Goal: Task Accomplishment & Management: Use online tool/utility

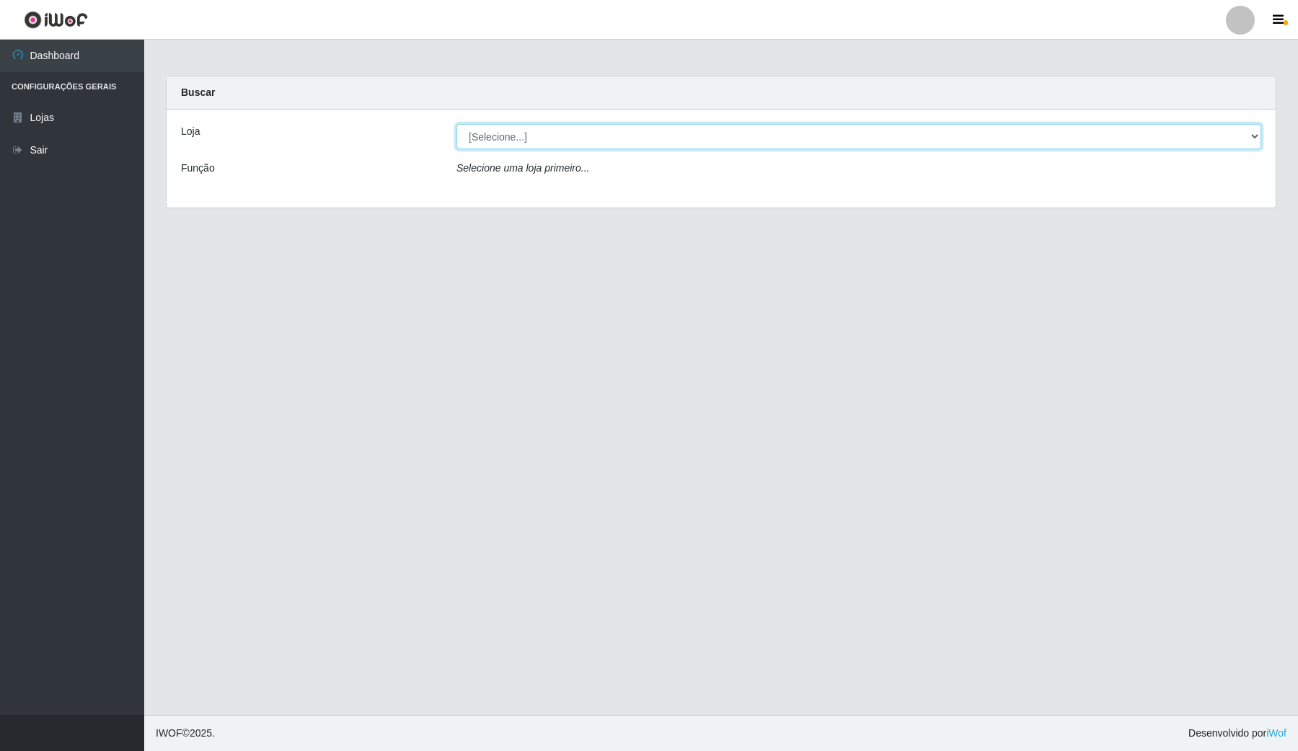
click at [675, 135] on select "[Selecione...] Rede Compras Supermercados - LOJA 4" at bounding box center [858, 136] width 804 height 25
select select "159"
click at [456, 124] on select "[Selecione...] Rede Compras Supermercados - LOJA 4" at bounding box center [858, 136] width 804 height 25
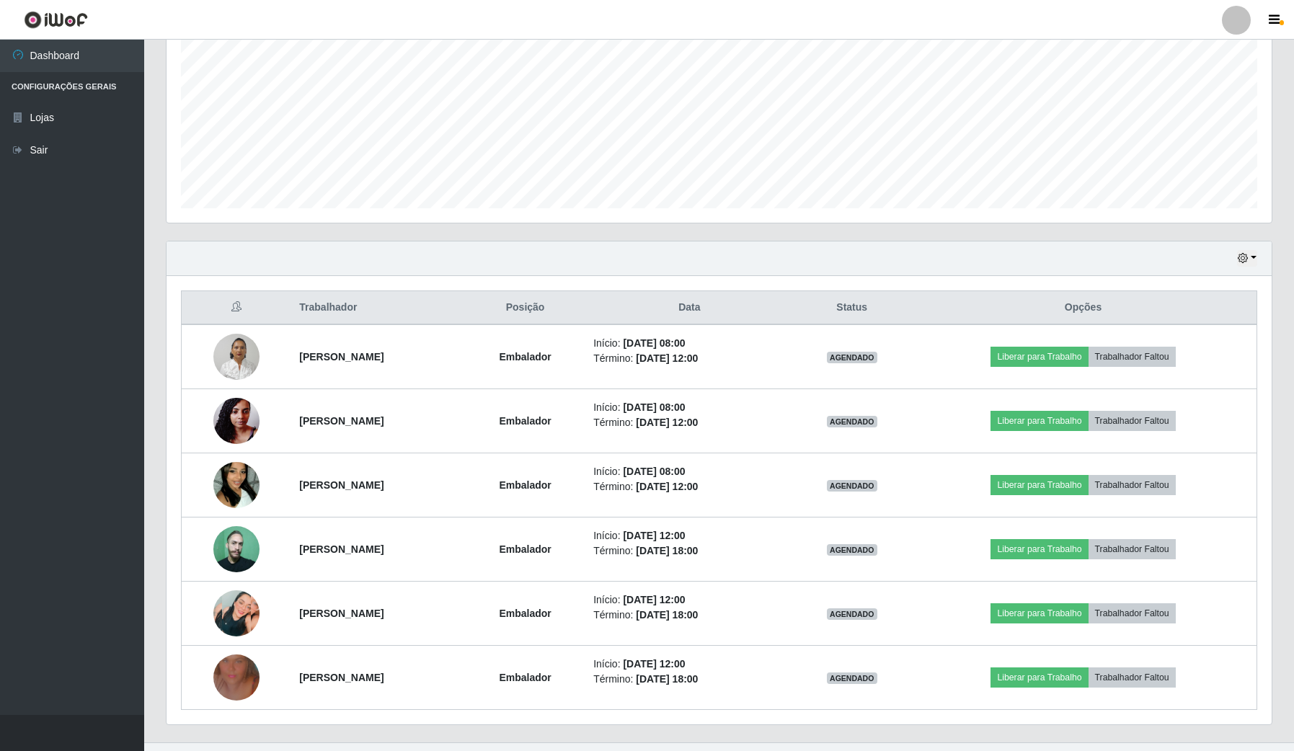
scroll to position [337, 0]
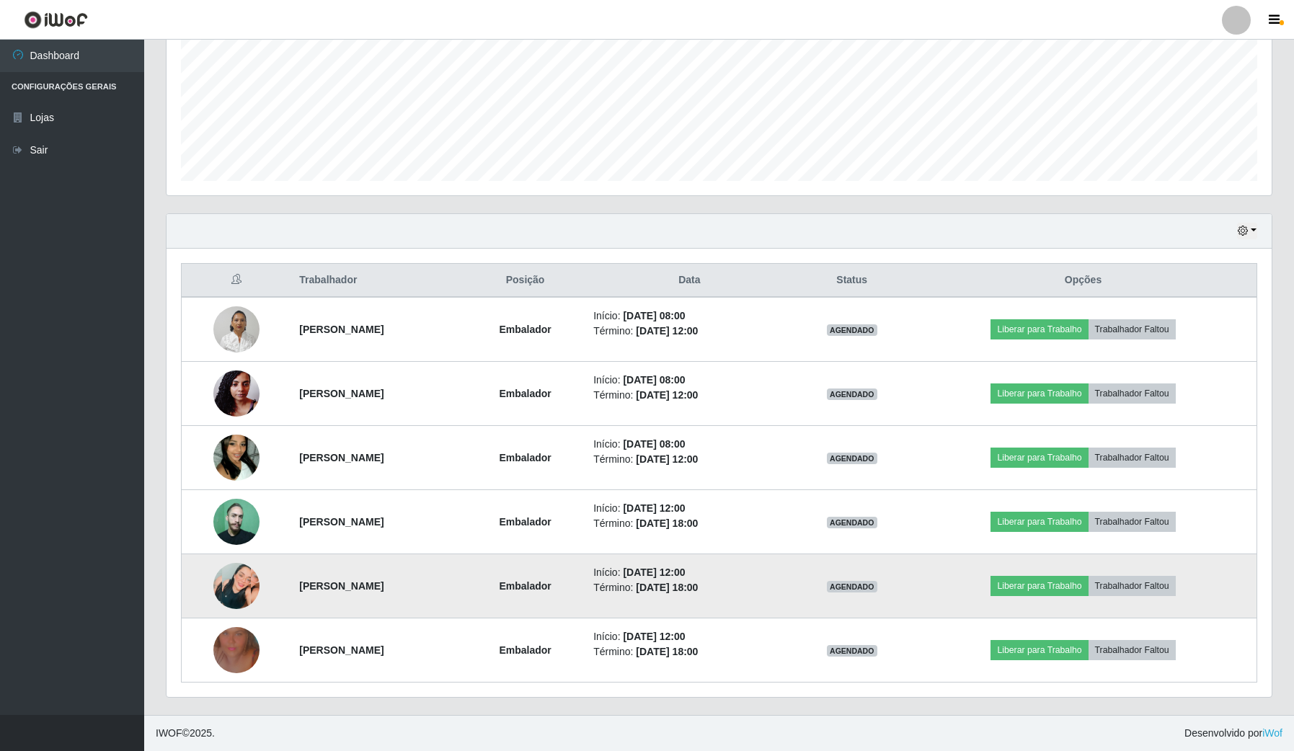
click at [233, 585] on img at bounding box center [236, 586] width 46 height 46
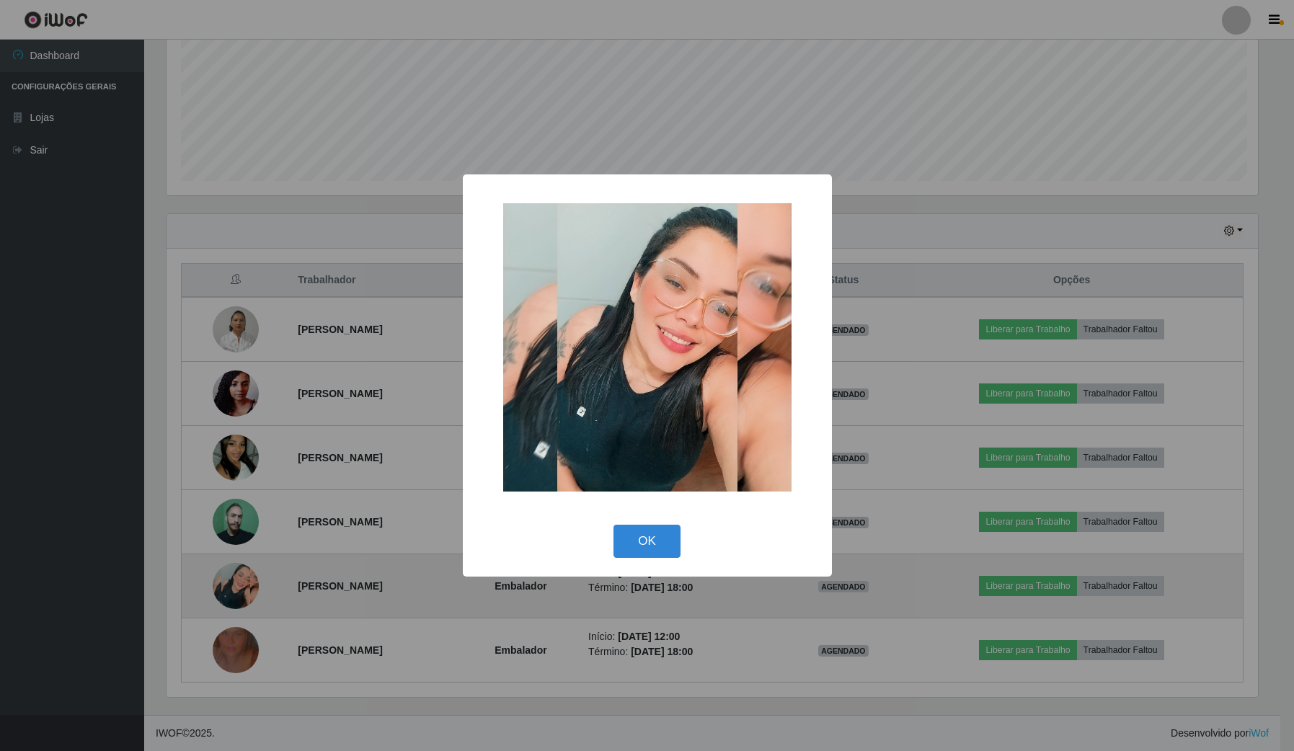
scroll to position [300, 1094]
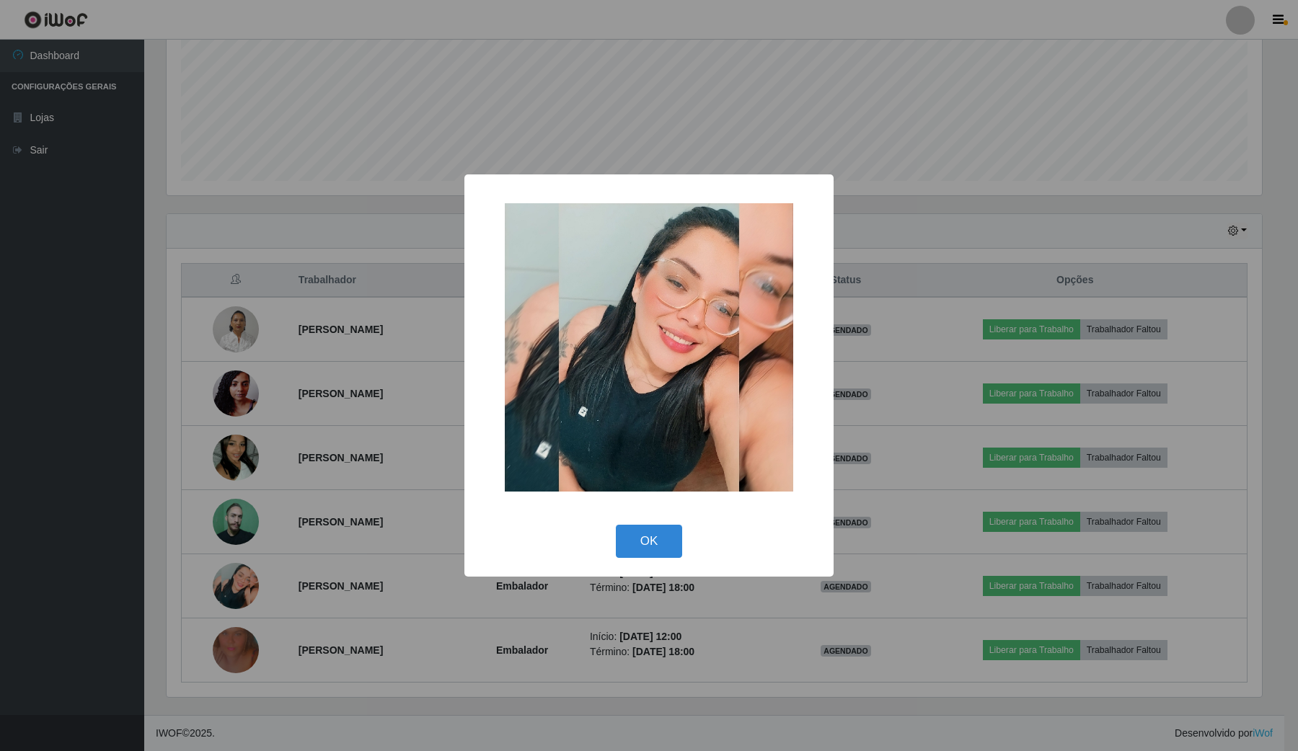
click at [332, 575] on div "× OK Cancel" at bounding box center [649, 375] width 1298 height 751
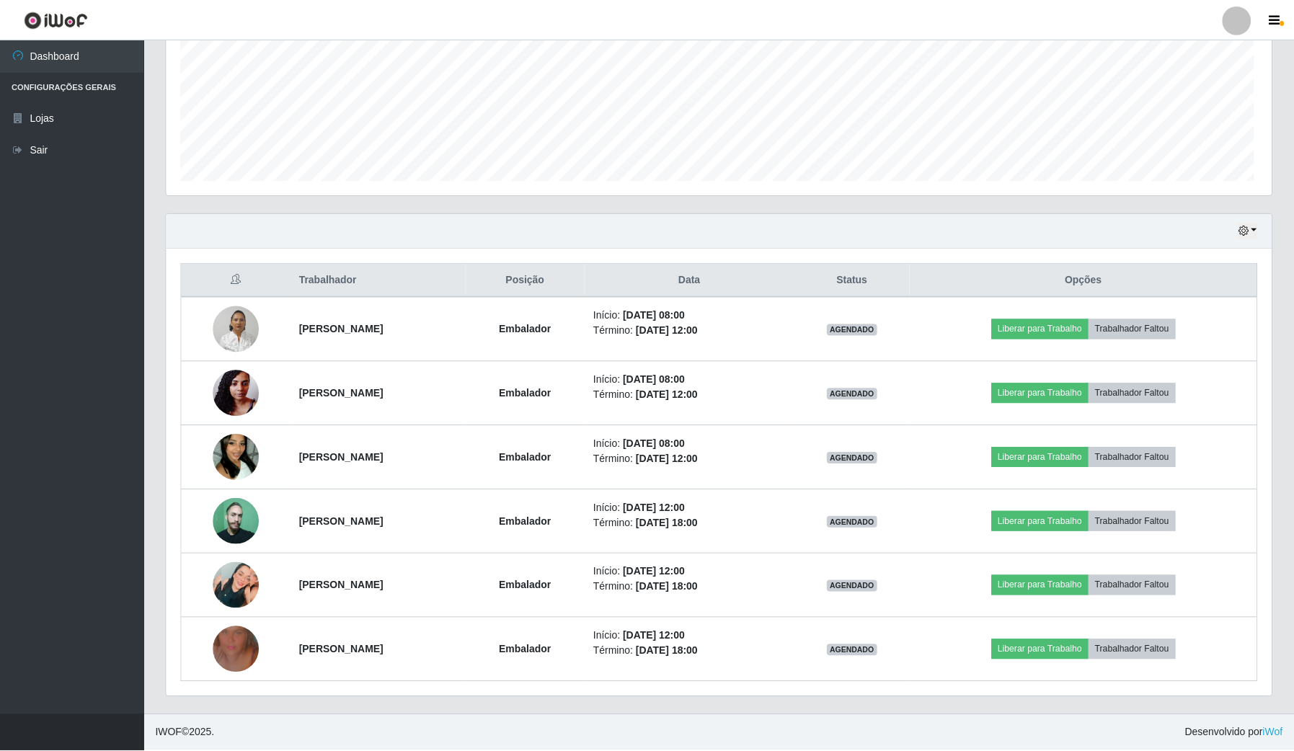
scroll to position [300, 1104]
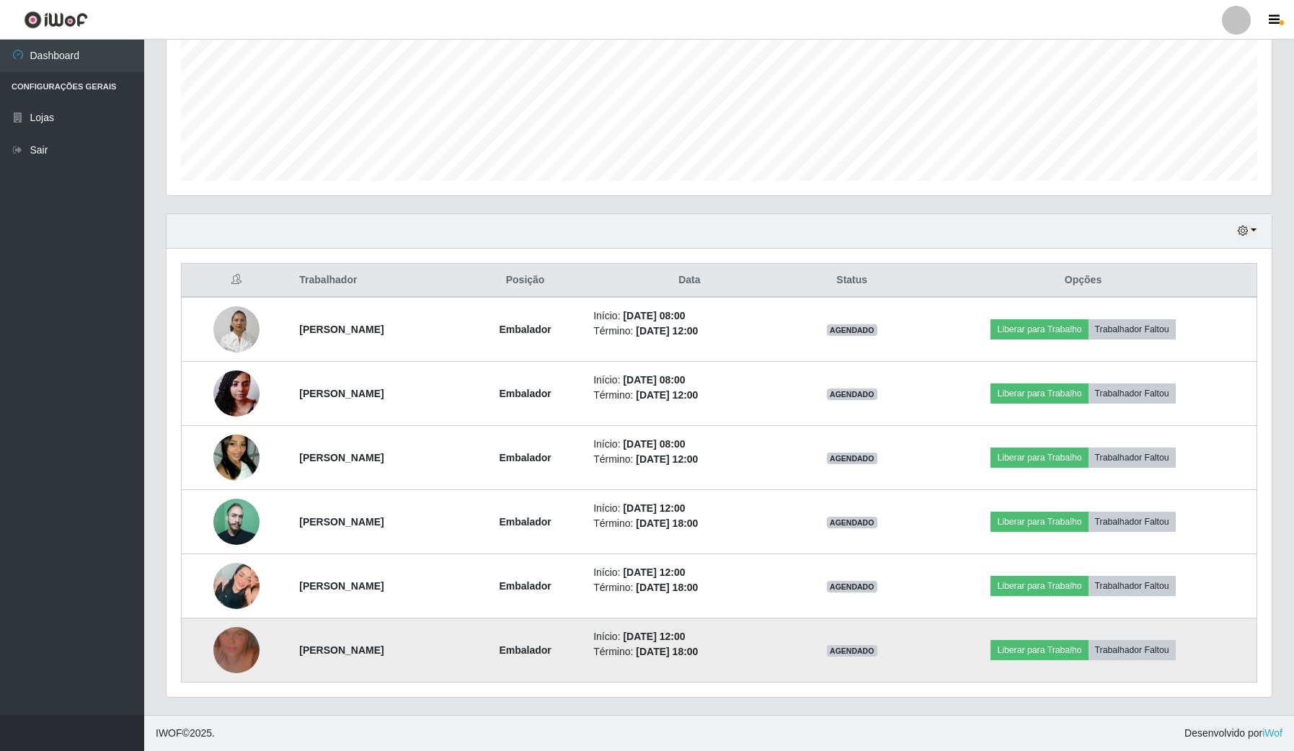
click at [224, 660] on img at bounding box center [236, 650] width 46 height 82
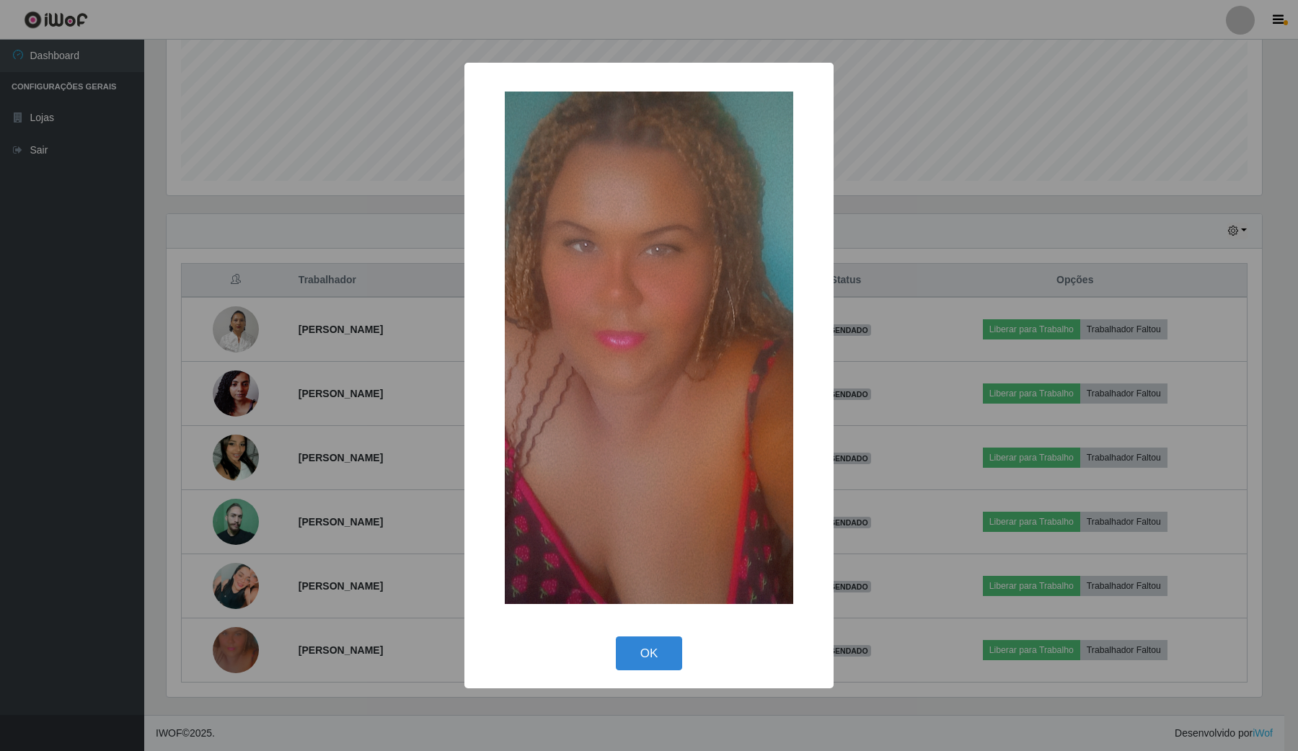
click at [355, 607] on div "× OK Cancel" at bounding box center [649, 375] width 1298 height 751
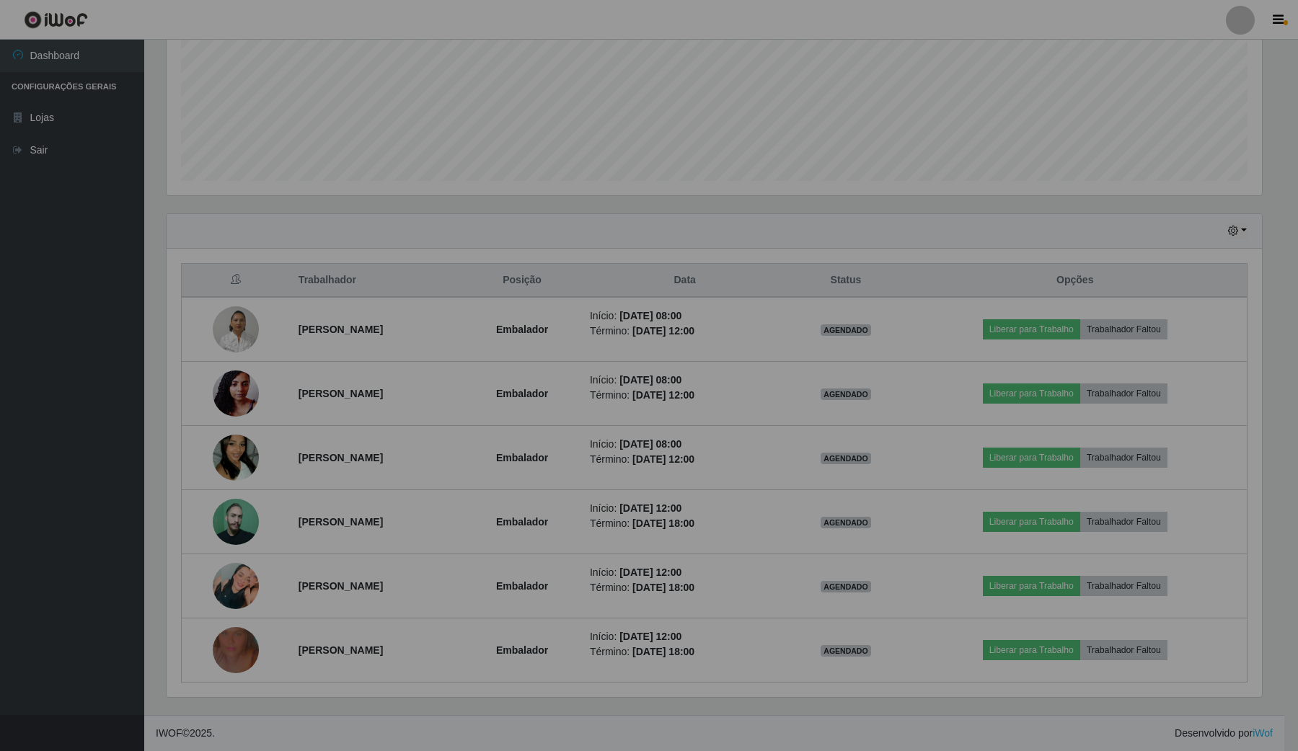
scroll to position [300, 1104]
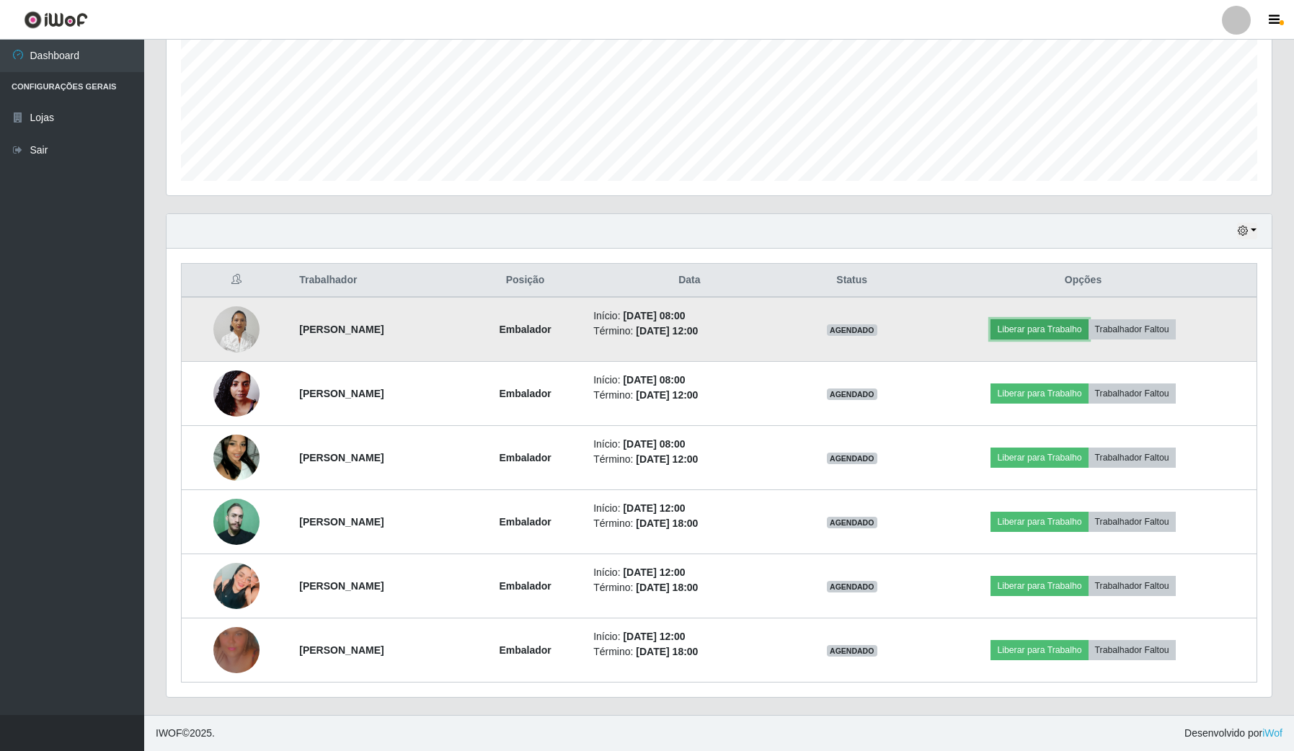
click at [1078, 332] on button "Liberar para Trabalho" at bounding box center [1038, 329] width 97 height 20
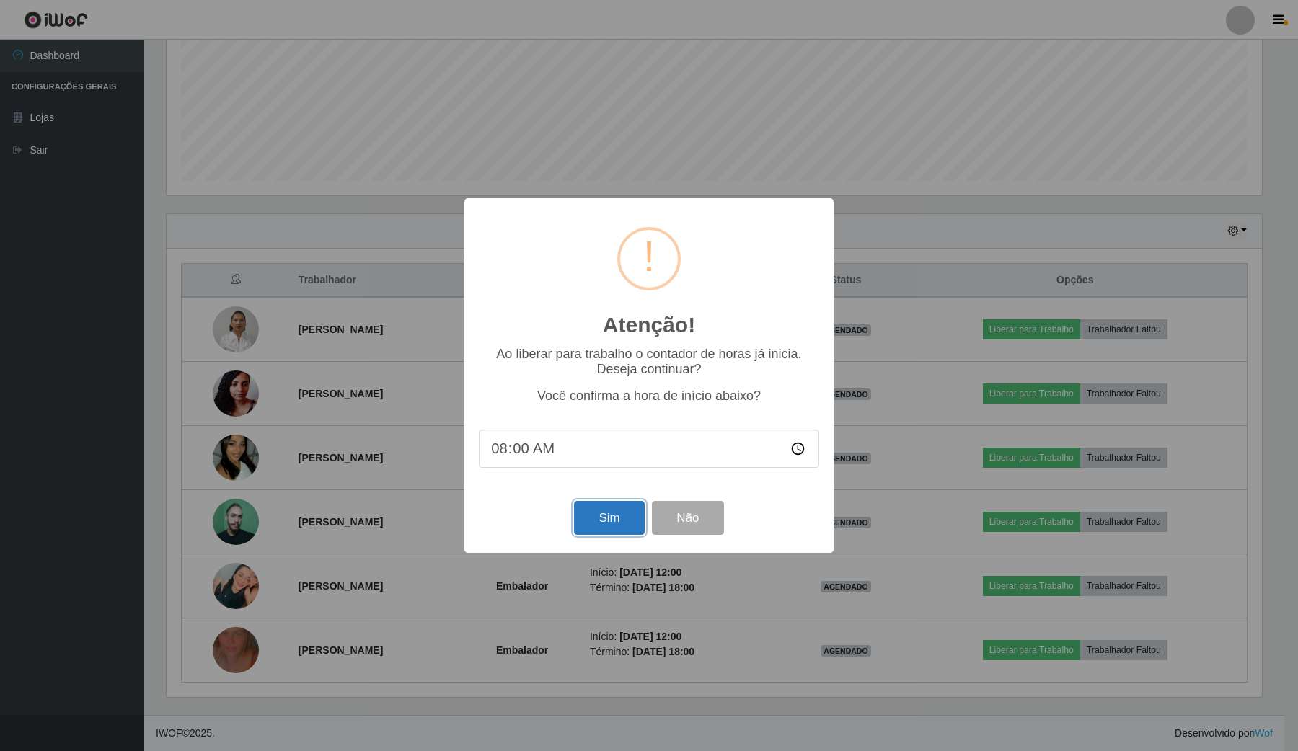
click at [614, 513] on button "Sim" at bounding box center [609, 518] width 70 height 34
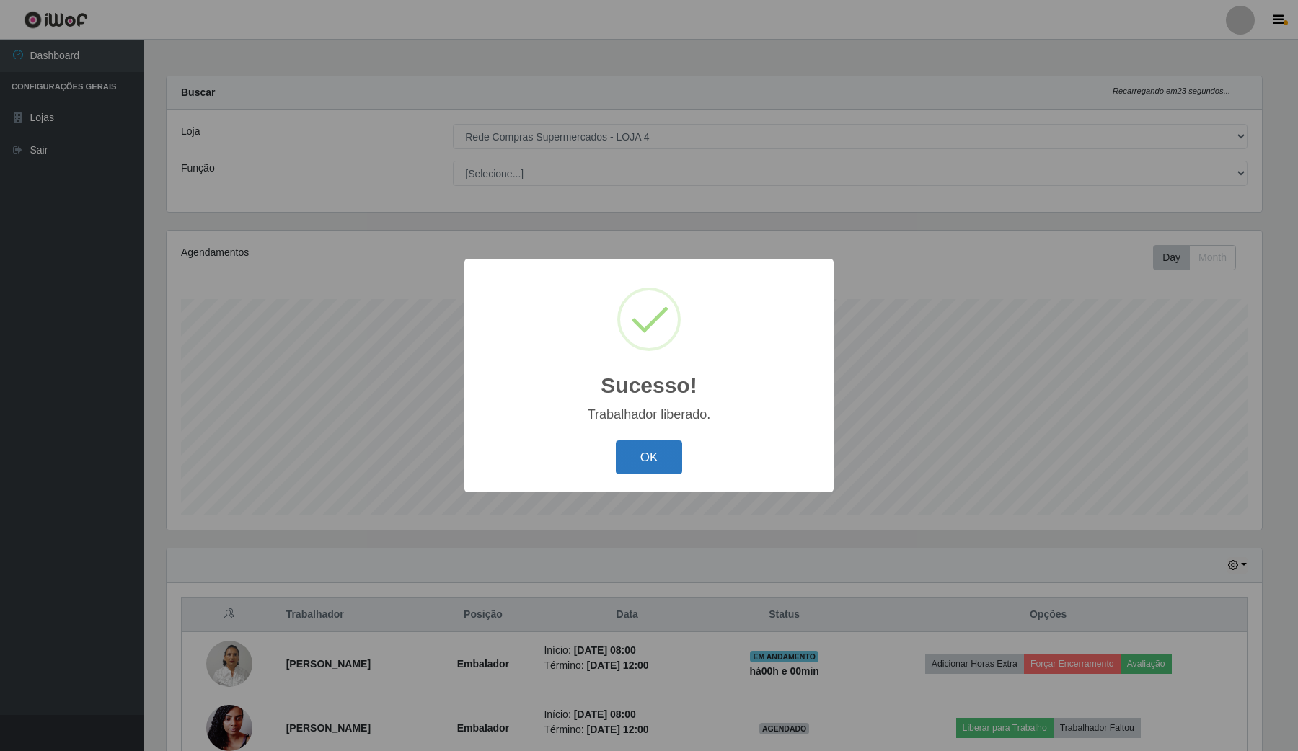
click at [656, 456] on button "OK" at bounding box center [649, 457] width 67 height 34
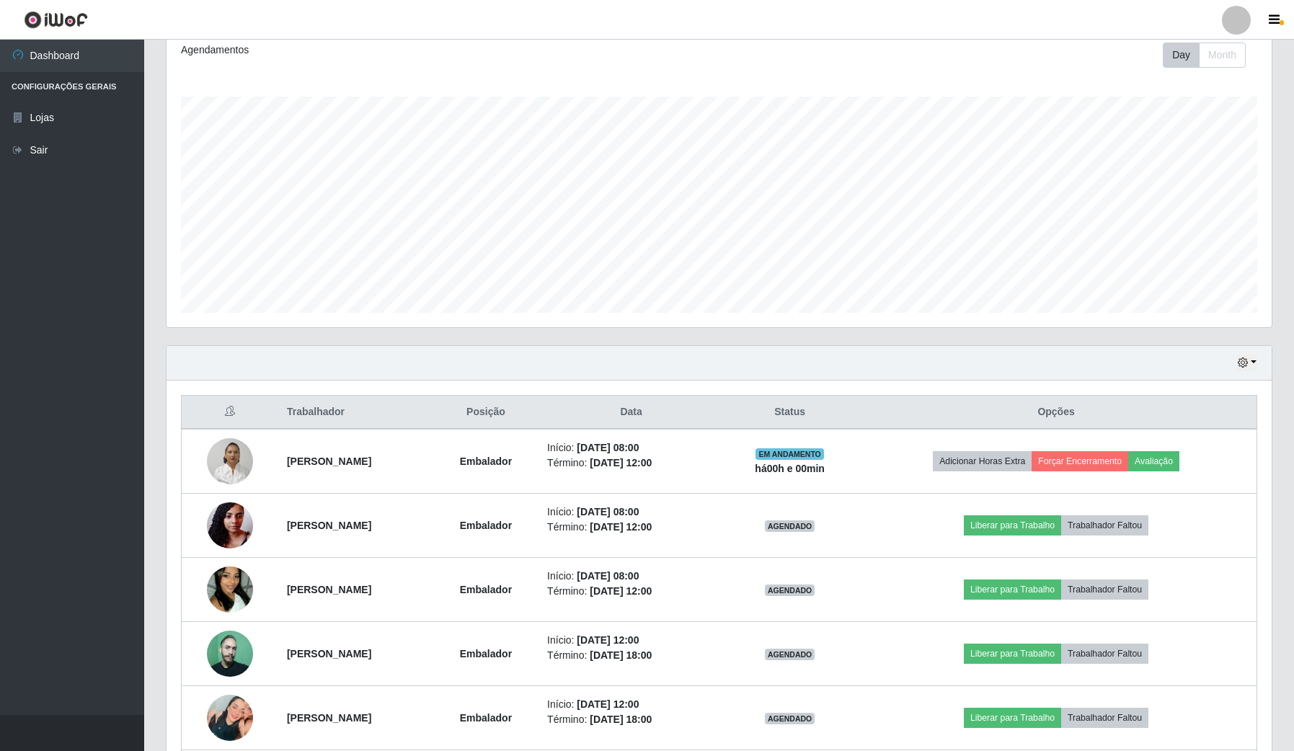
scroll to position [270, 0]
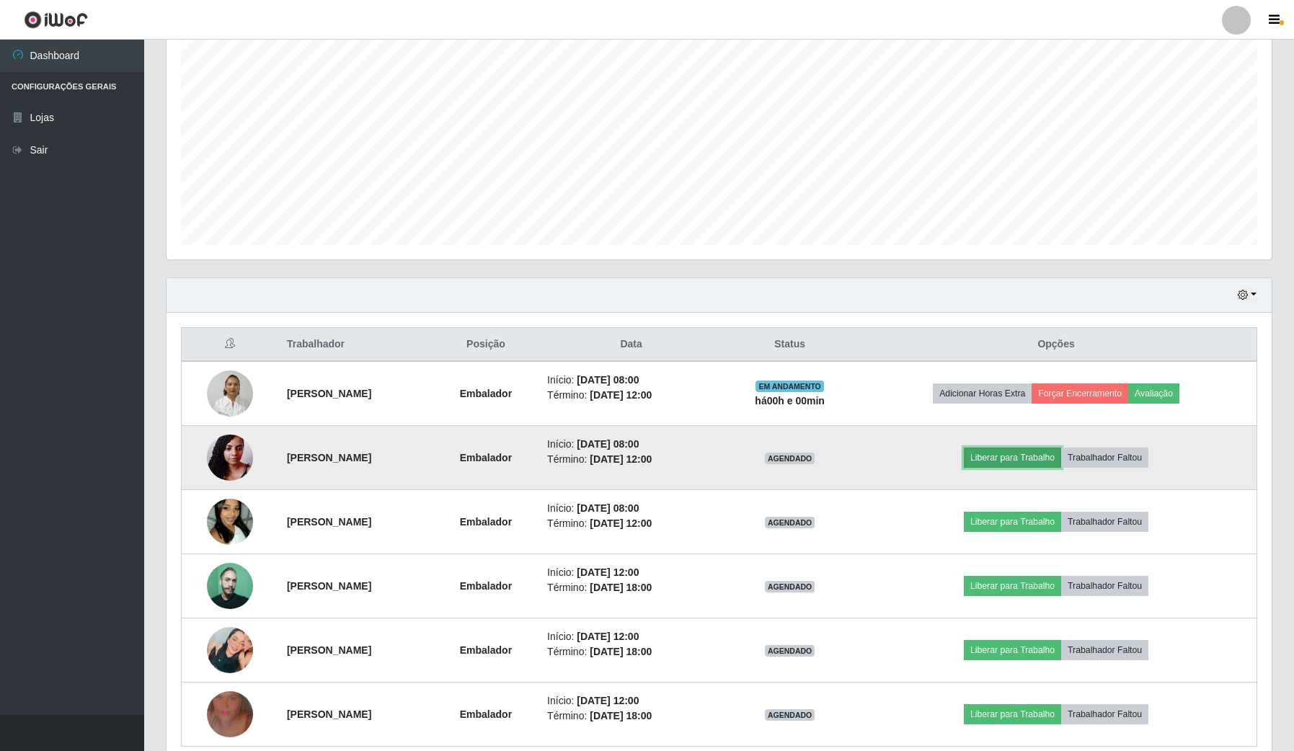
click at [1011, 461] on button "Liberar para Trabalho" at bounding box center [1012, 458] width 97 height 20
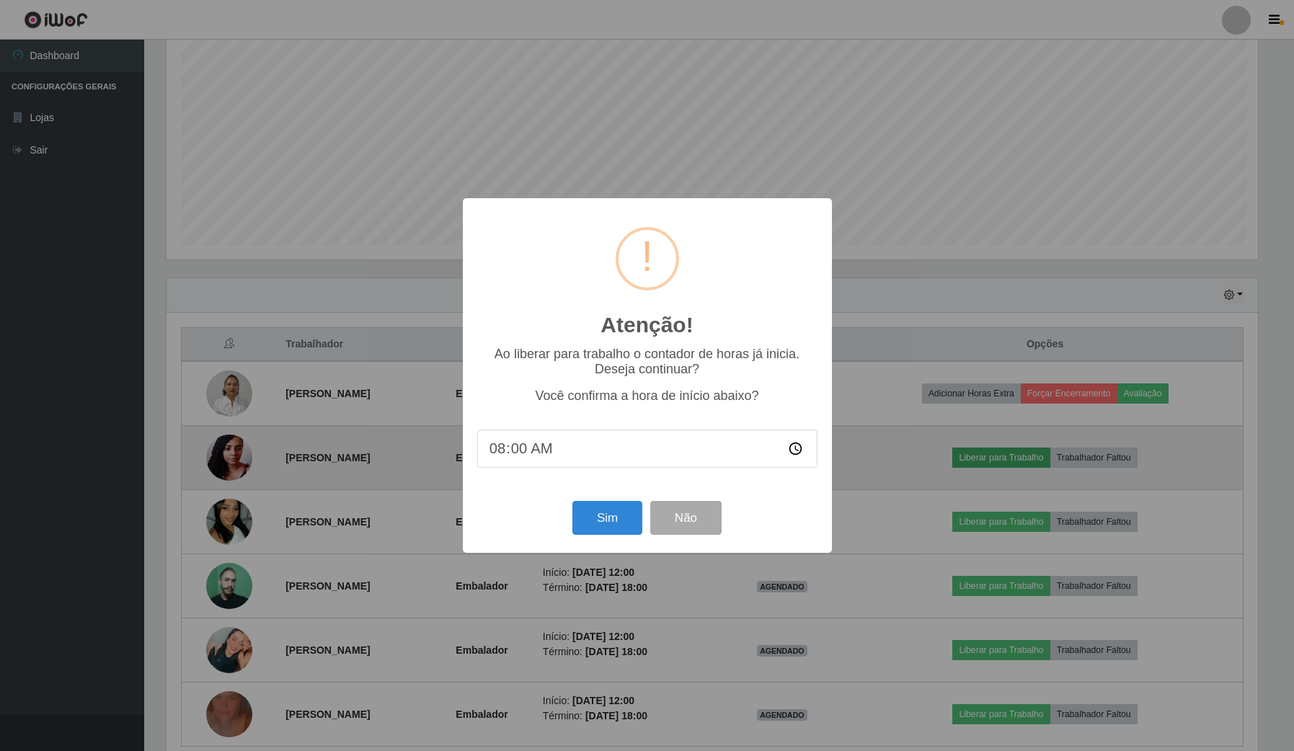
scroll to position [300, 1094]
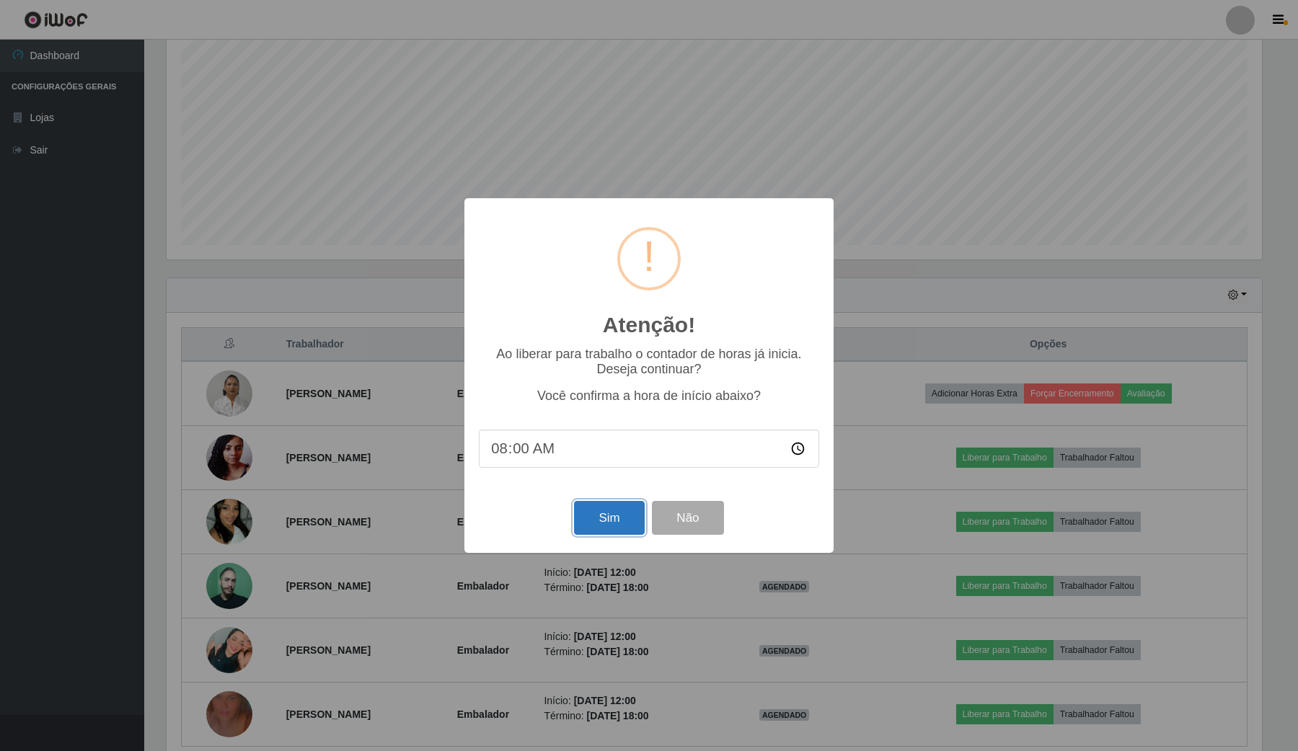
click at [613, 525] on button "Sim" at bounding box center [609, 518] width 70 height 34
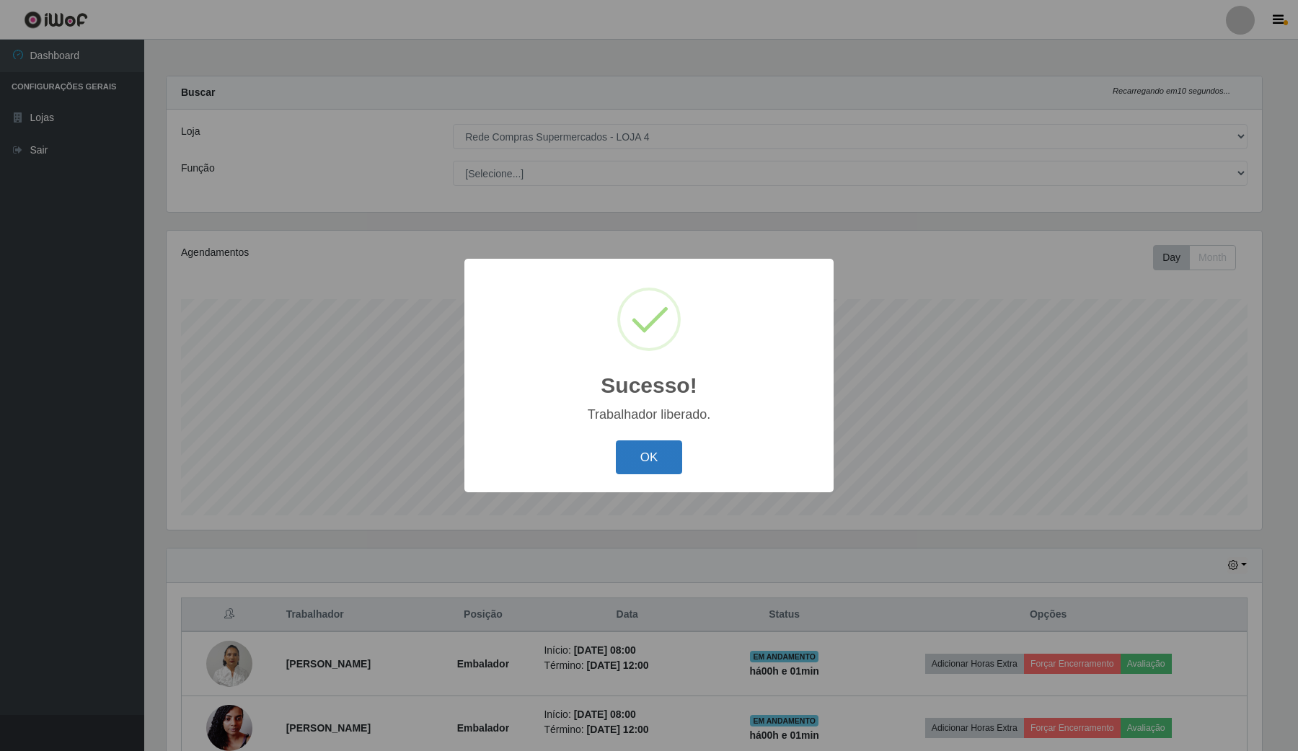
click at [661, 447] on button "OK" at bounding box center [649, 457] width 67 height 34
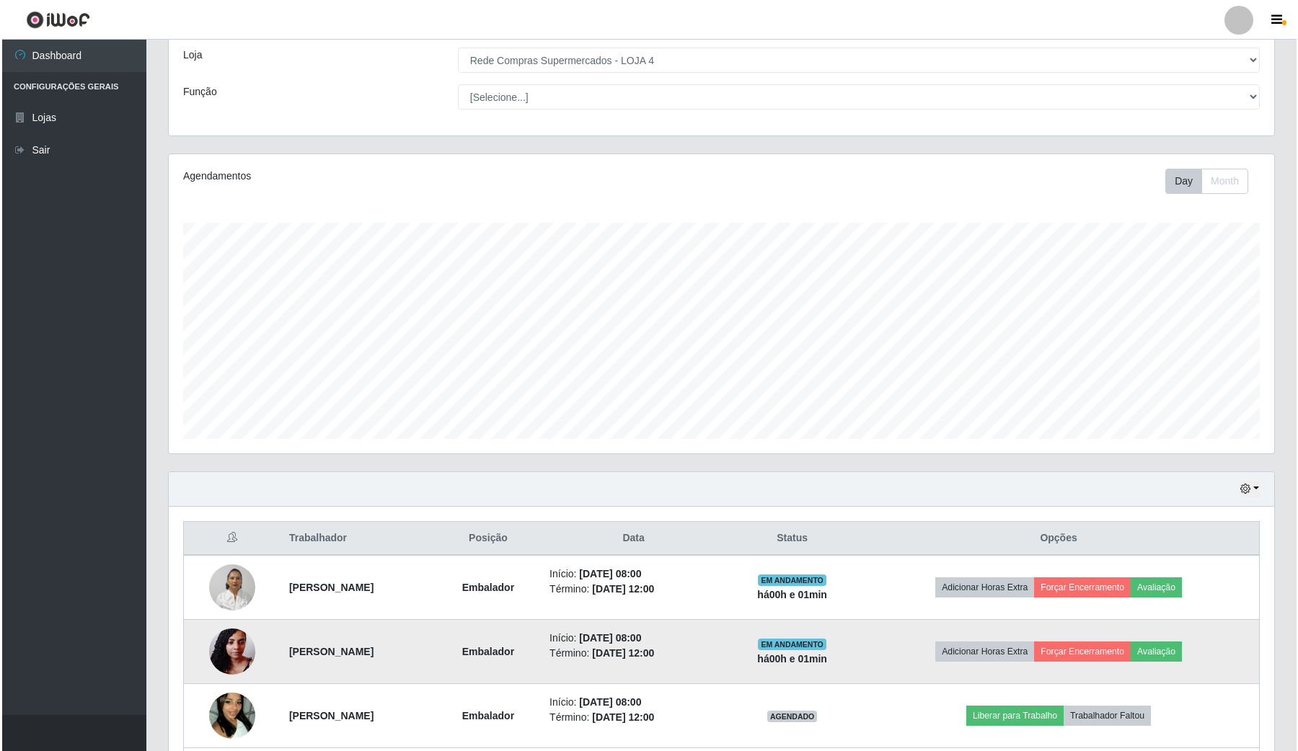
scroll to position [180, 0]
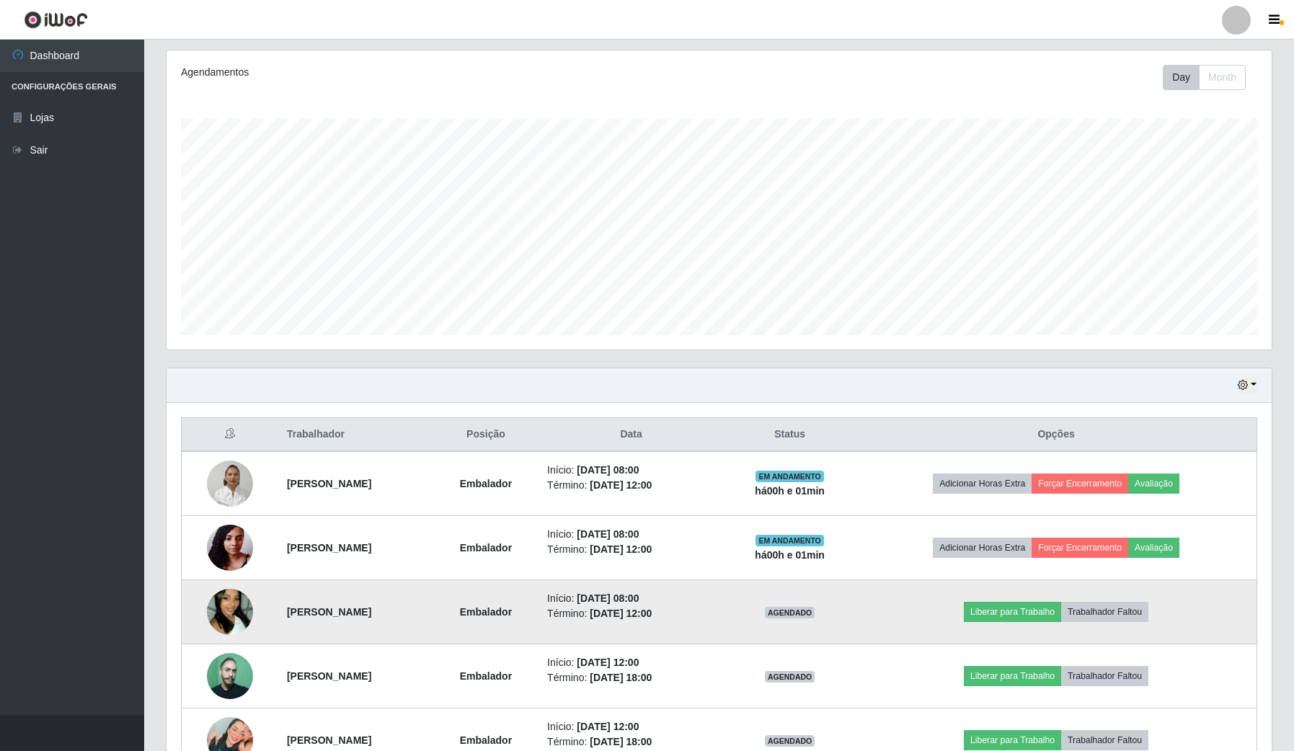
click at [234, 609] on img at bounding box center [230, 612] width 46 height 82
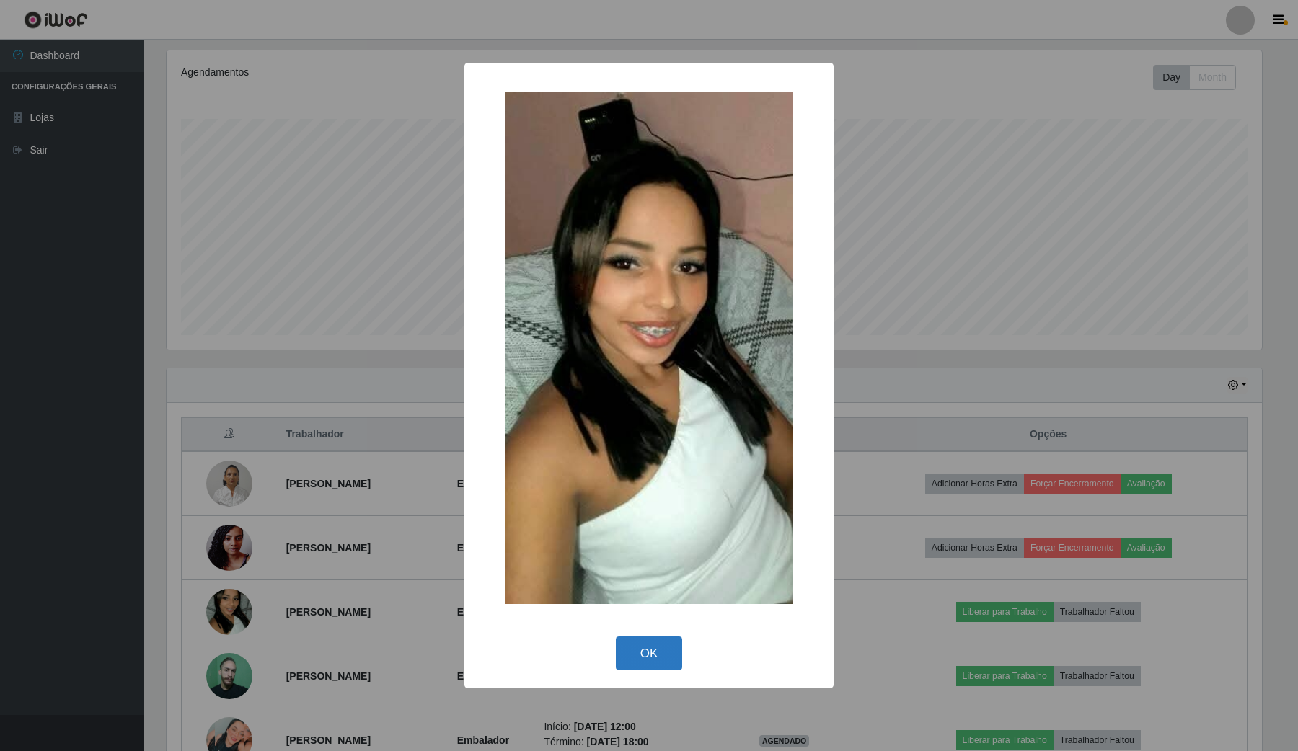
click at [654, 653] on button "OK" at bounding box center [649, 654] width 67 height 34
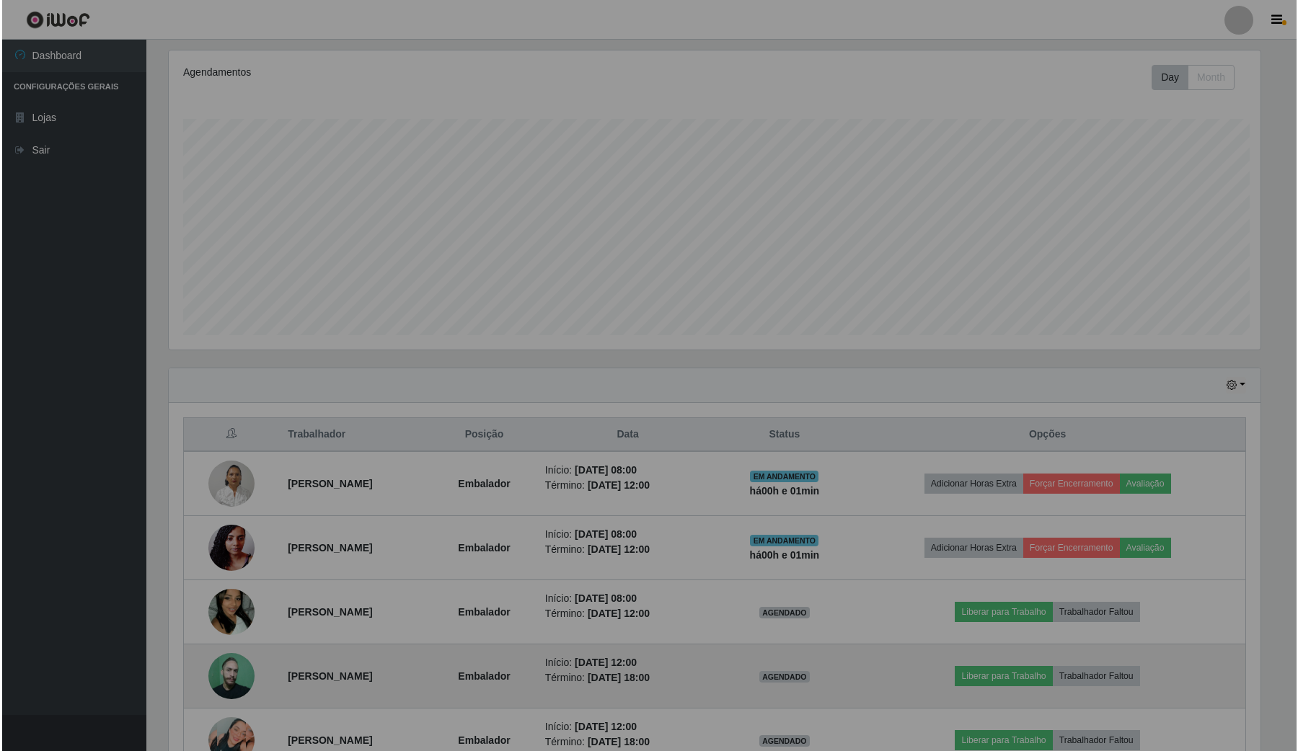
scroll to position [300, 1104]
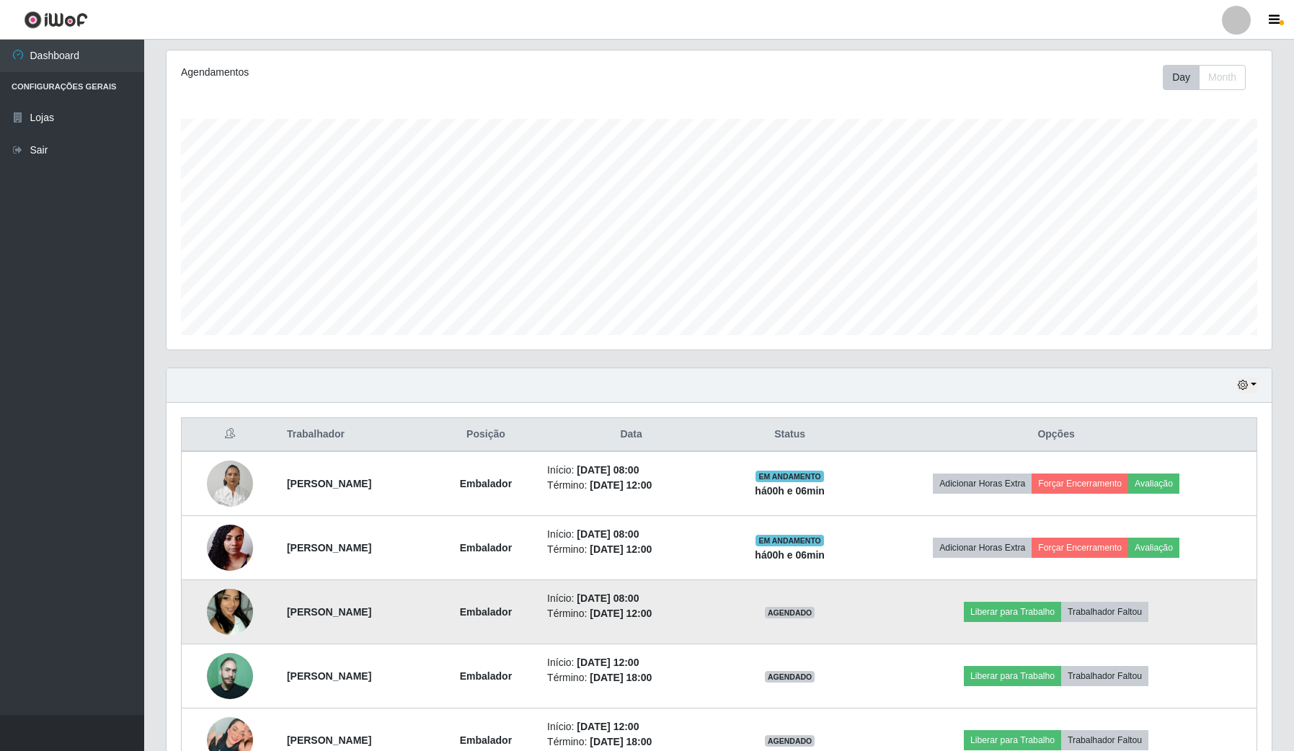
click at [223, 615] on img at bounding box center [230, 612] width 46 height 82
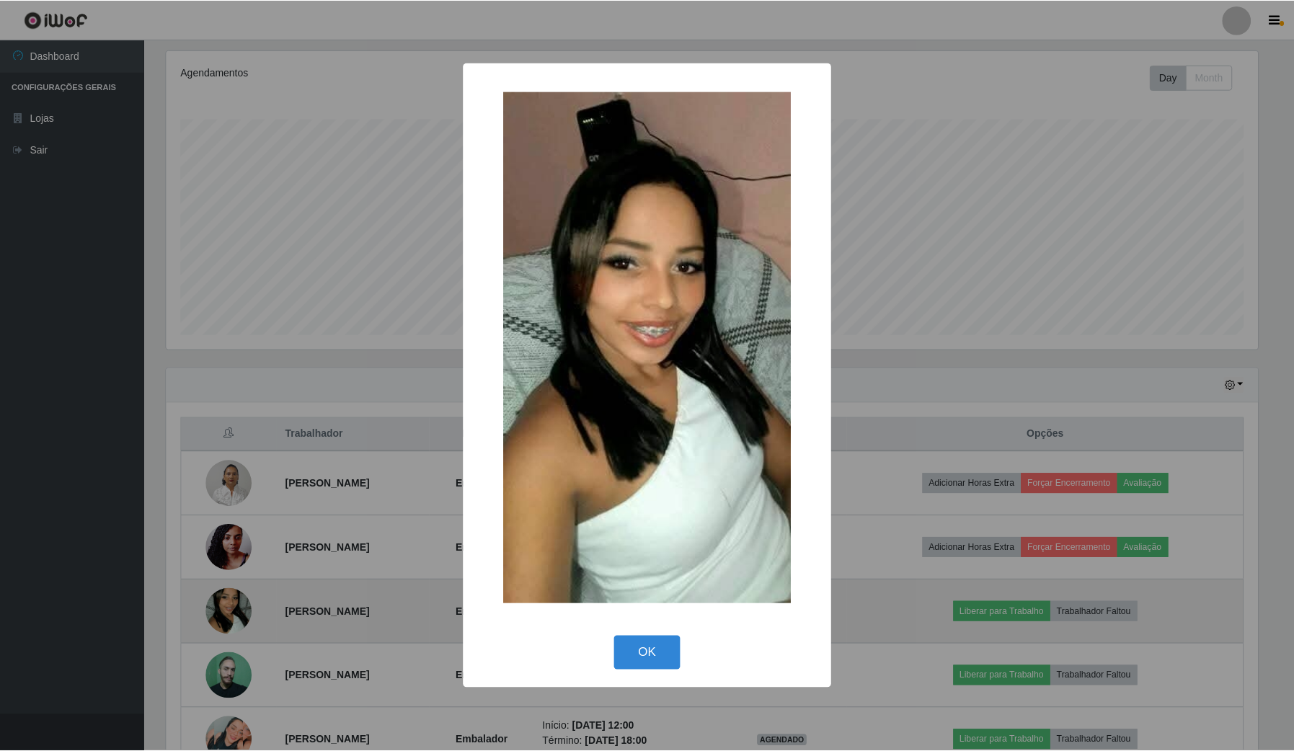
scroll to position [300, 1094]
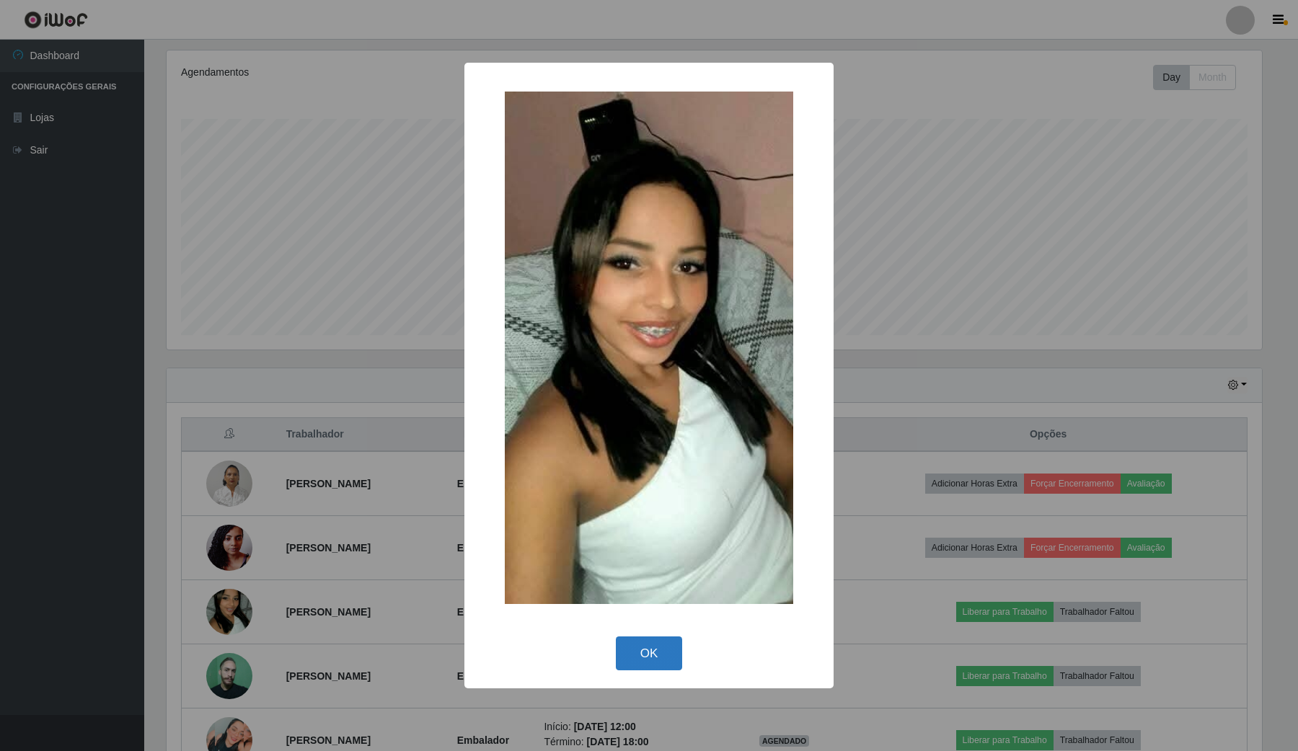
drag, startPoint x: 663, startPoint y: 629, endPoint x: 640, endPoint y: 647, distance: 29.3
click at [650, 646] on div "× OK Cancel" at bounding box center [648, 376] width 369 height 626
click at [640, 647] on button "OK" at bounding box center [649, 654] width 67 height 34
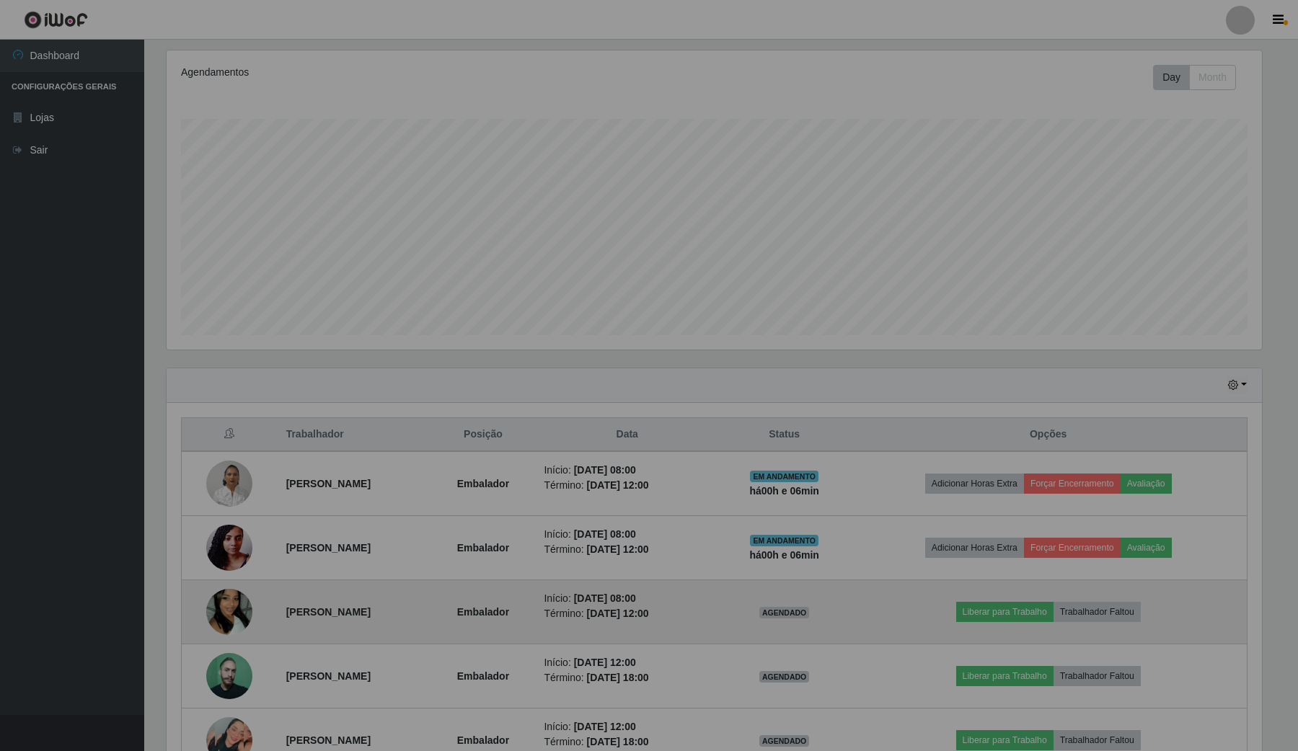
scroll to position [300, 1104]
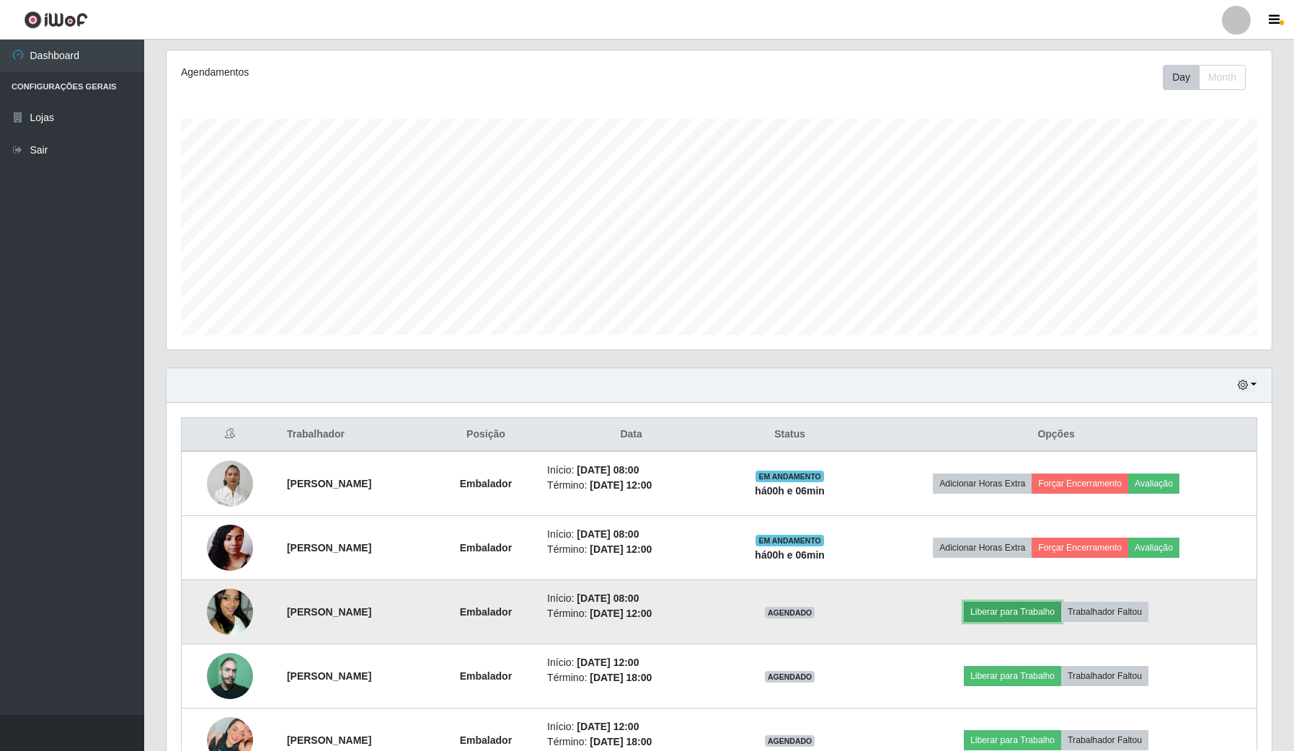
click at [1006, 618] on button "Liberar para Trabalho" at bounding box center [1012, 612] width 97 height 20
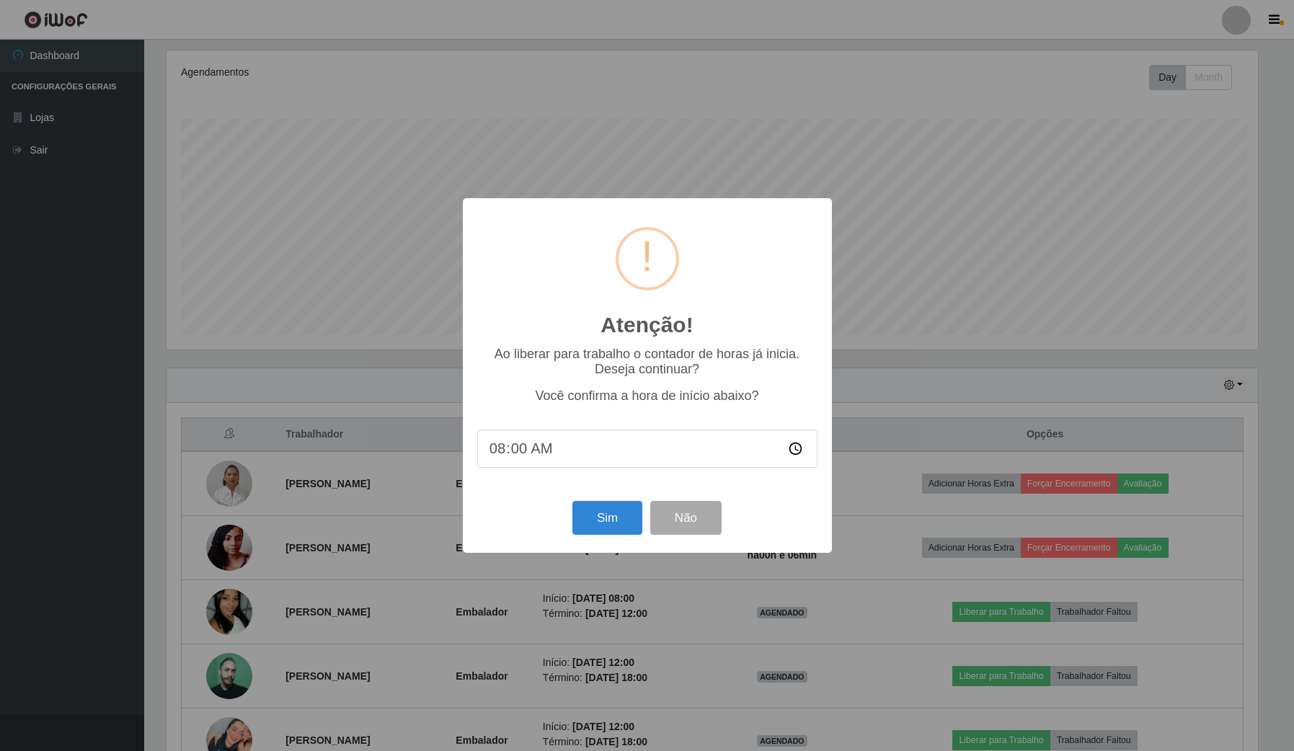
scroll to position [300, 1094]
click at [618, 526] on button "Sim" at bounding box center [609, 518] width 70 height 34
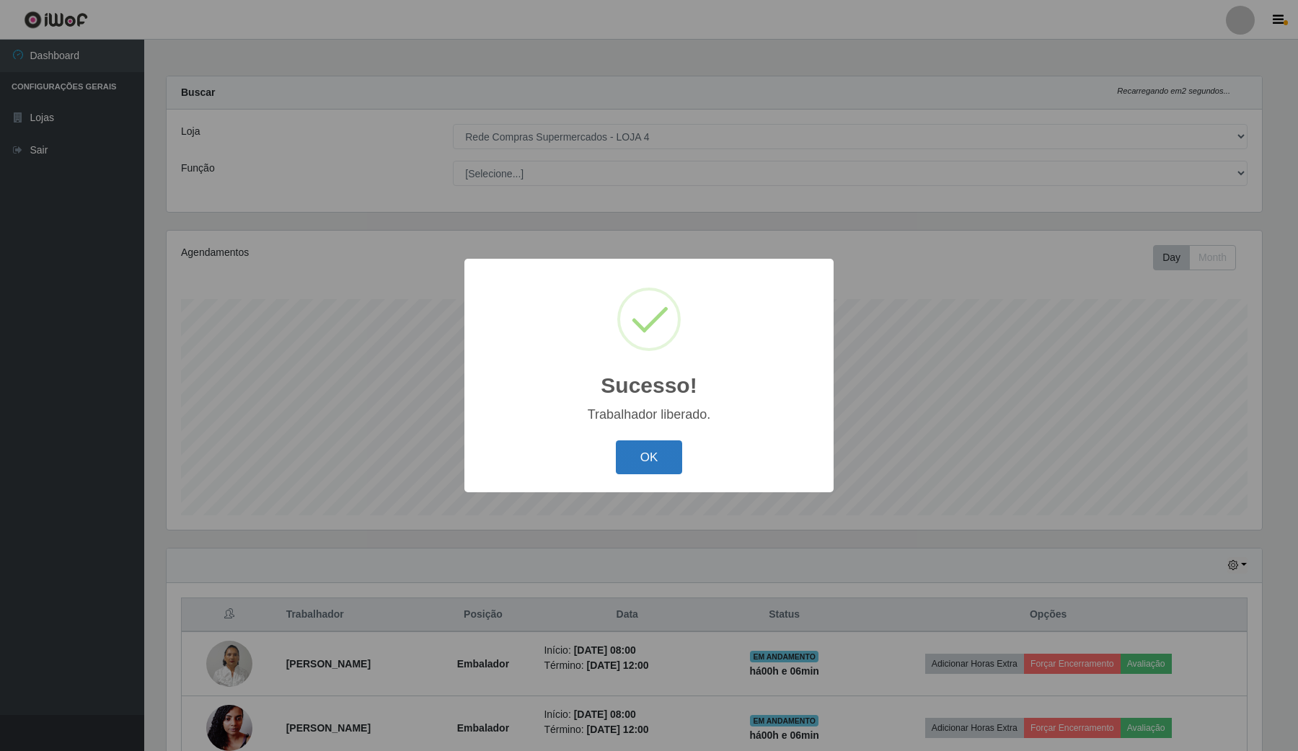
click at [658, 456] on button "OK" at bounding box center [649, 457] width 67 height 34
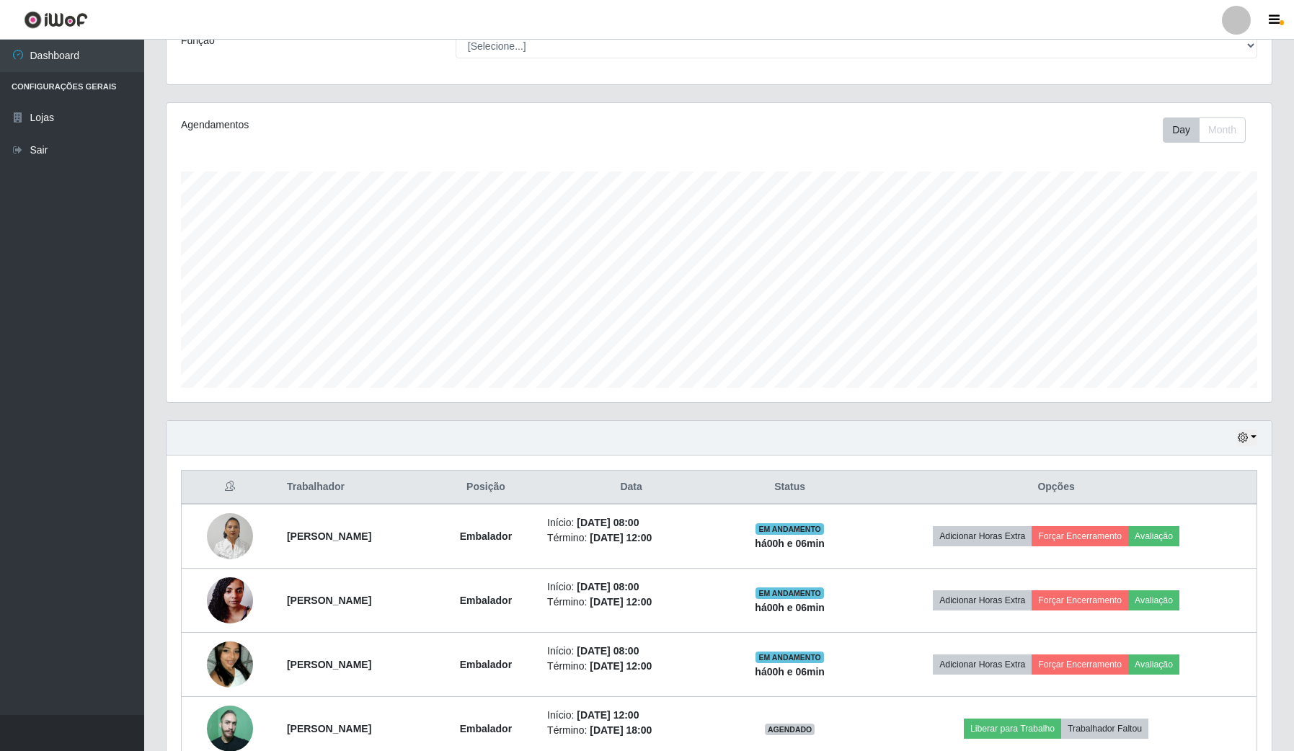
scroll to position [180, 0]
